Goal: Task Accomplishment & Management: Manage account settings

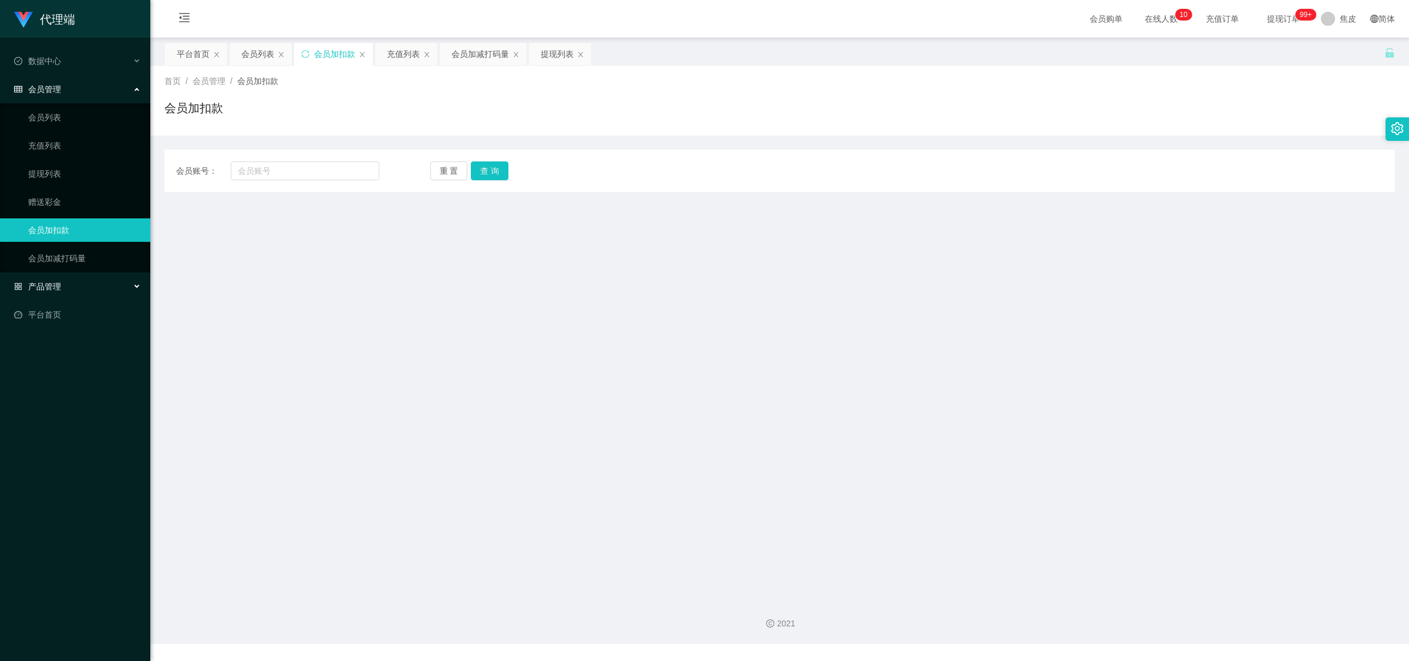
click at [60, 286] on div "产品管理" at bounding box center [75, 286] width 150 height 23
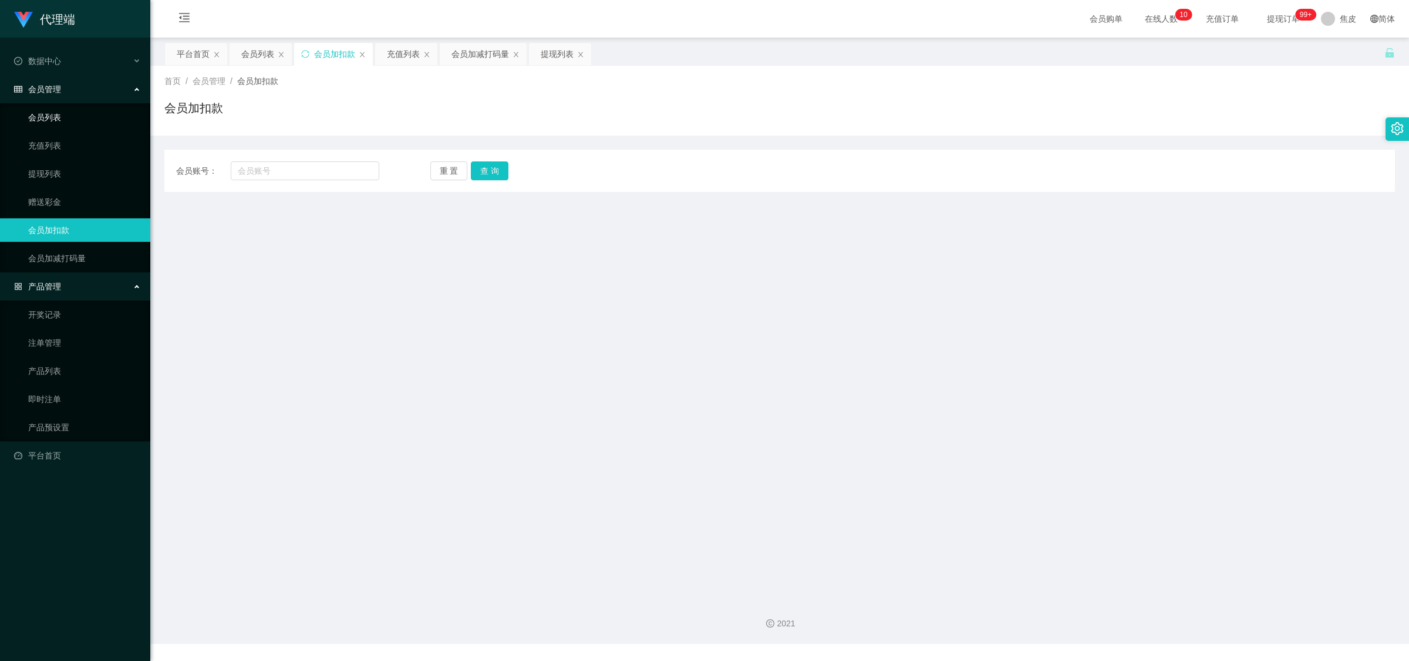
click at [66, 120] on link "会员列表" at bounding box center [84, 117] width 113 height 23
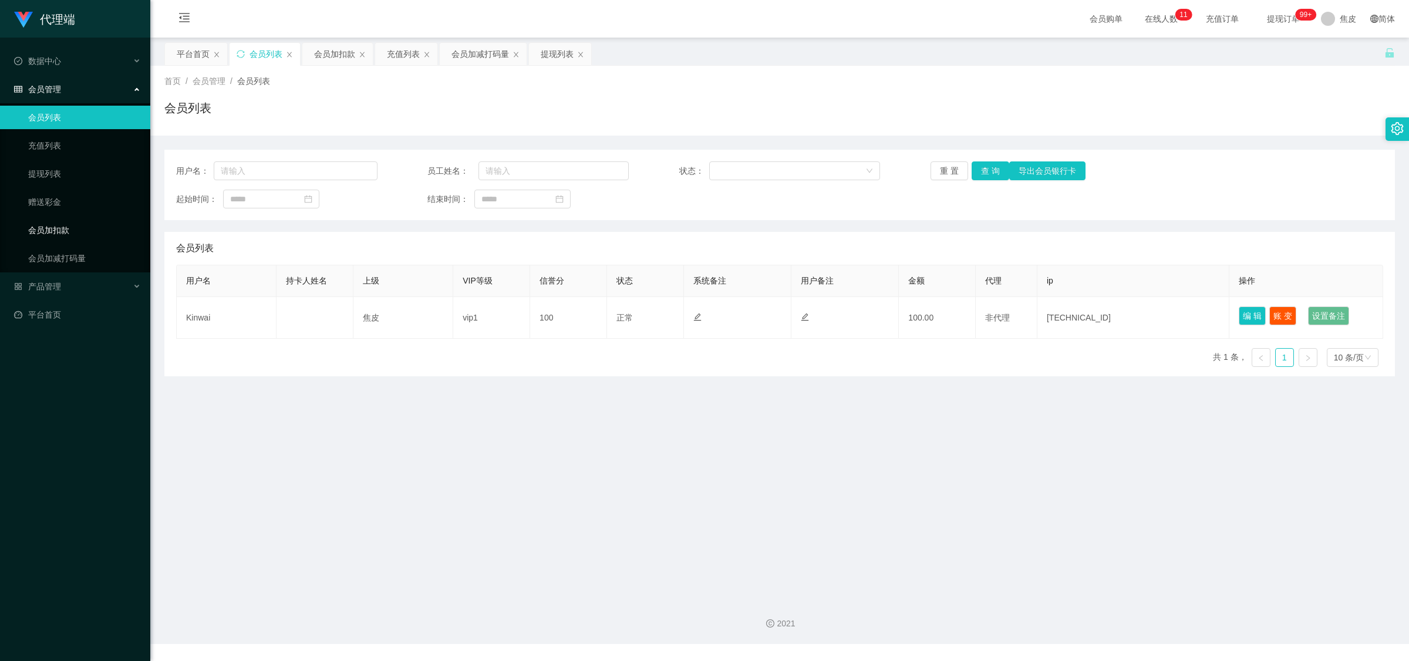
click at [62, 232] on link "会员加扣款" at bounding box center [84, 229] width 113 height 23
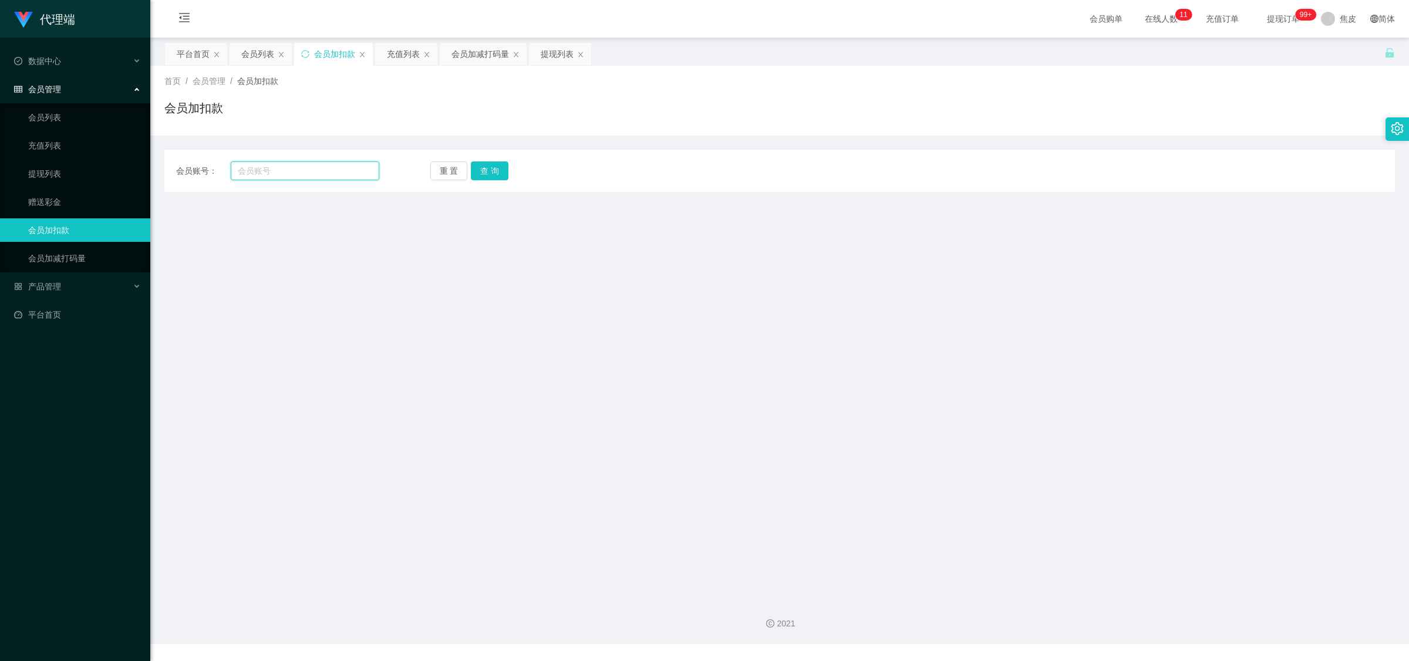
click at [312, 168] on input "text" at bounding box center [305, 170] width 149 height 19
paste input "Kinwai"
type input "Kinwai"
click at [492, 175] on button "查 询" at bounding box center [490, 170] width 38 height 19
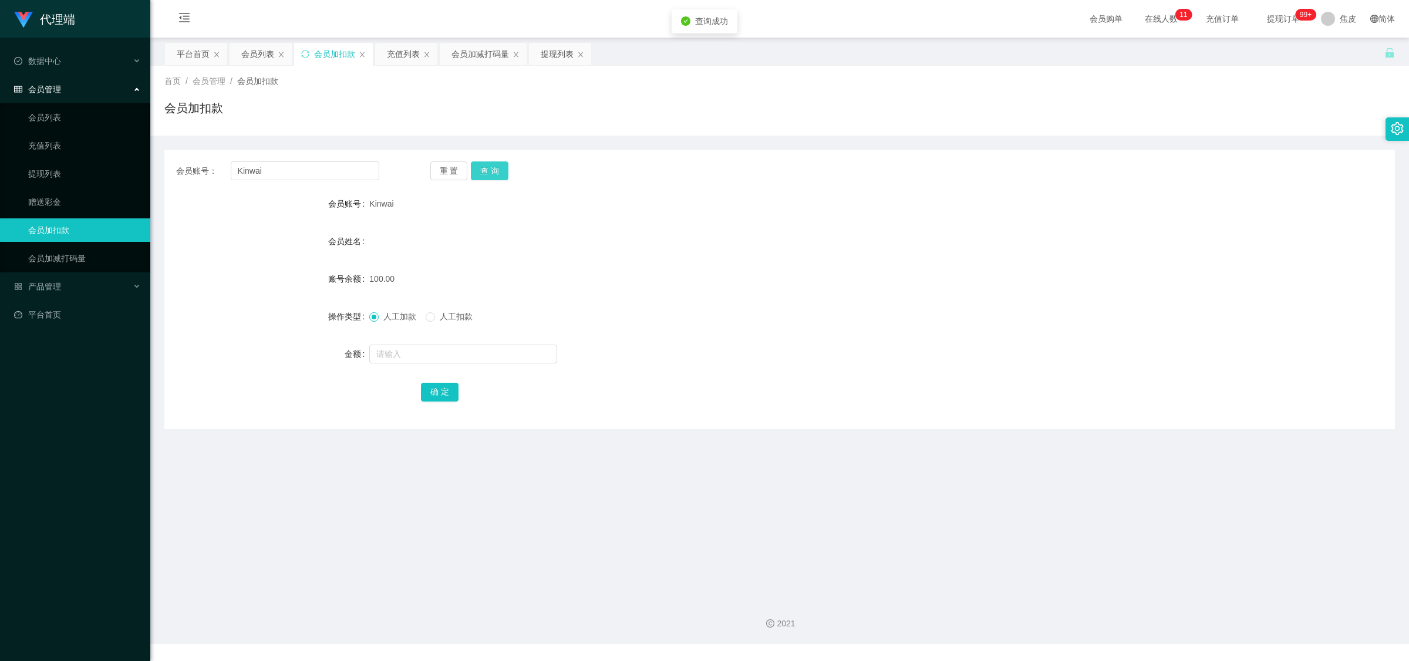
click at [484, 169] on button "查 询" at bounding box center [490, 170] width 38 height 19
click at [484, 169] on div "重 置 查 询" at bounding box center [531, 170] width 203 height 19
click at [484, 169] on button "查 询" at bounding box center [490, 170] width 38 height 19
click at [484, 169] on div "重 置 查 询" at bounding box center [531, 170] width 203 height 19
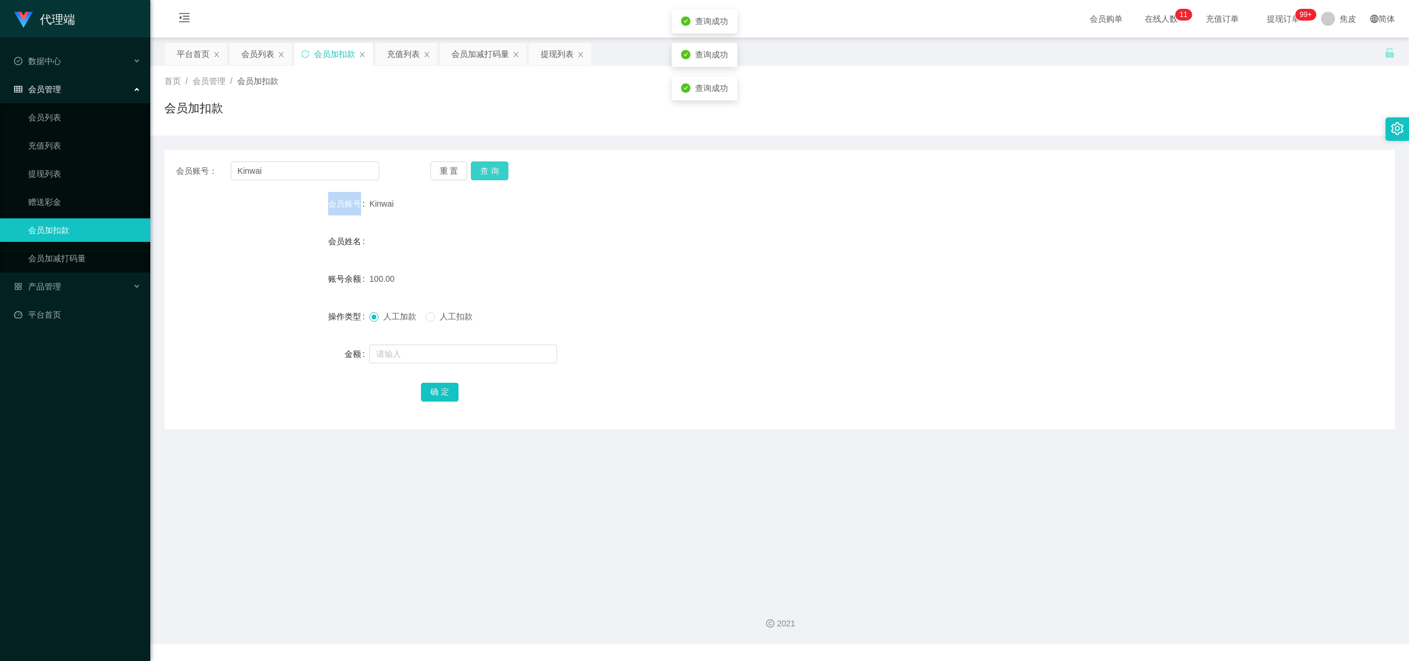
click at [484, 169] on button "查 询" at bounding box center [490, 170] width 38 height 19
click at [484, 169] on div "重 置 查 询" at bounding box center [531, 170] width 203 height 19
drag, startPoint x: 405, startPoint y: 289, endPoint x: 0, endPoint y: 161, distance: 424.6
click at [0, 161] on section "代理端 数据中心 会员管理 会员列表 充值列表 提现列表 赠送彩金 会员加扣款 会员加减打码量 产品管理 开奖记录 注单管理 产品列表 即时注单 产品预设置 …" at bounding box center [704, 322] width 1409 height 644
click at [652, 326] on div "人工加款 人工扣款" at bounding box center [728, 316] width 718 height 23
